Goal: Check status

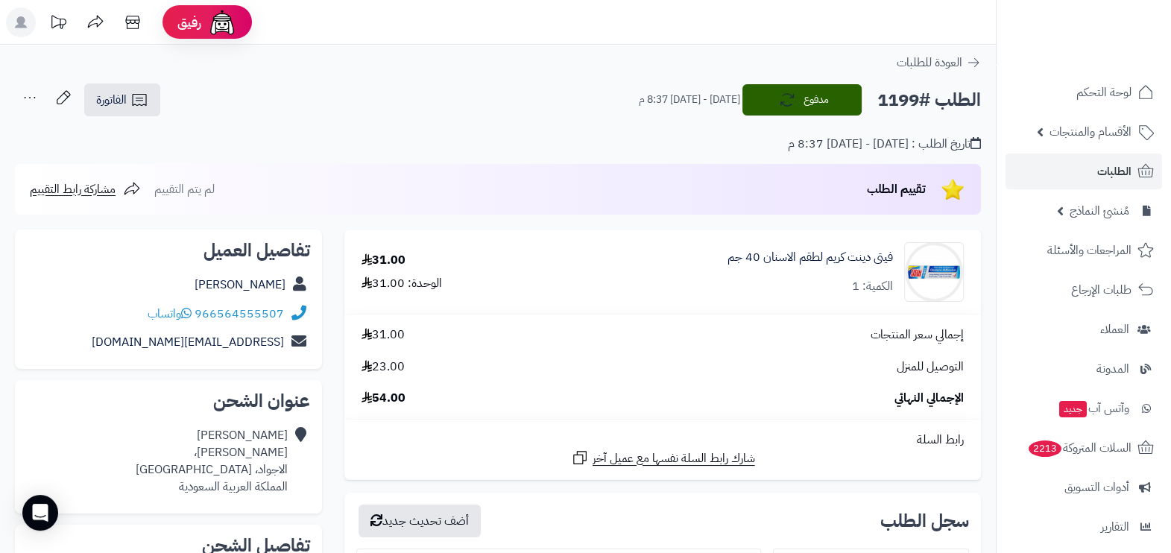
click at [902, 101] on h2 "الطلب #1199" at bounding box center [930, 100] width 104 height 31
drag, startPoint x: 0, startPoint y: 0, endPoint x: 902, endPoint y: 101, distance: 907.9
click at [902, 101] on h2 "الطلب #1199" at bounding box center [930, 100] width 104 height 31
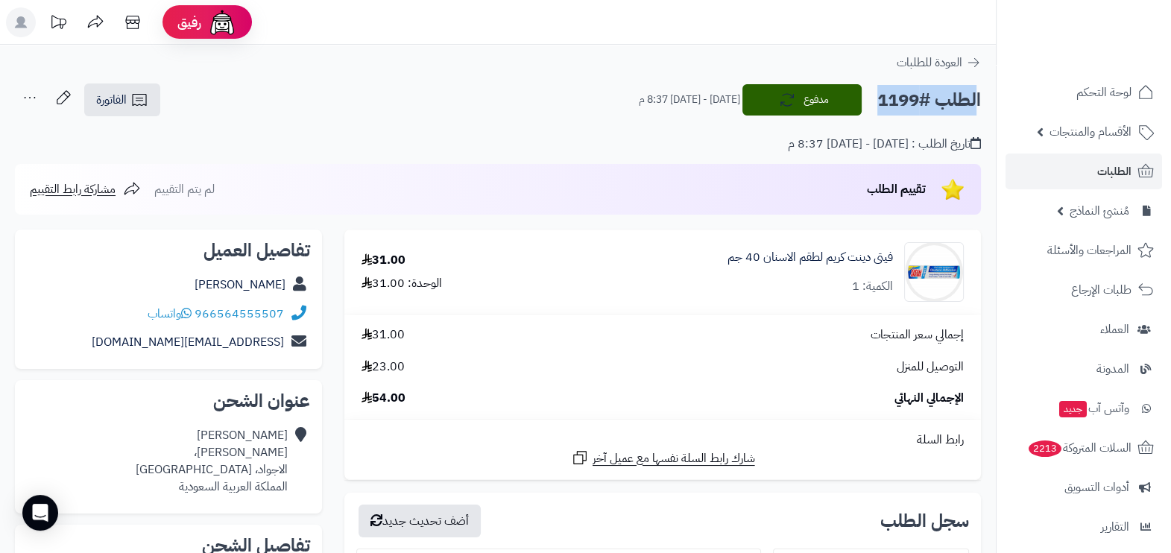
click at [902, 101] on h2 "الطلب #1199" at bounding box center [930, 100] width 104 height 31
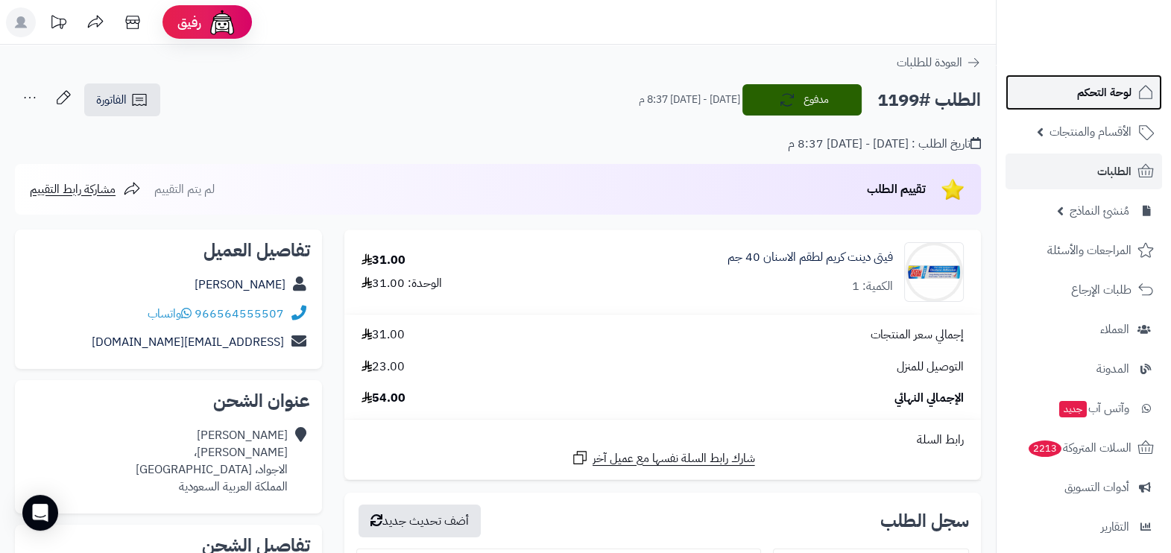
click at [1127, 95] on span "لوحة التحكم" at bounding box center [1104, 92] width 54 height 21
